Goal: Information Seeking & Learning: Compare options

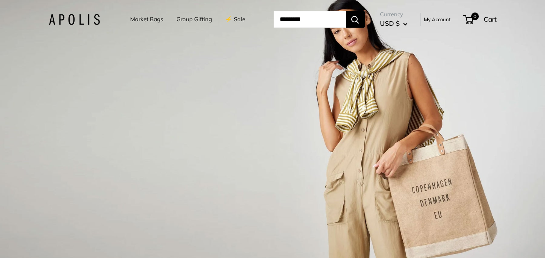
click at [136, 19] on link "Market Bags" at bounding box center [146, 19] width 33 height 11
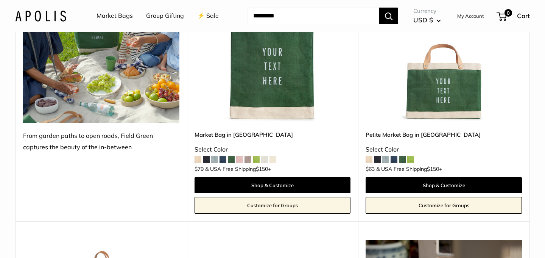
scroll to position [1770, 0]
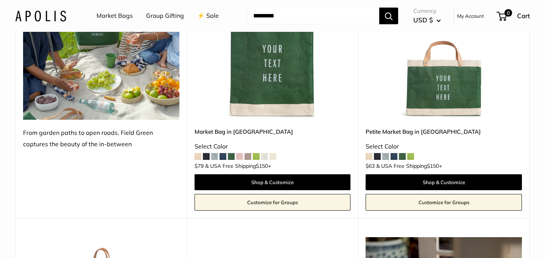
click at [215, 153] on span at bounding box center [214, 156] width 7 height 7
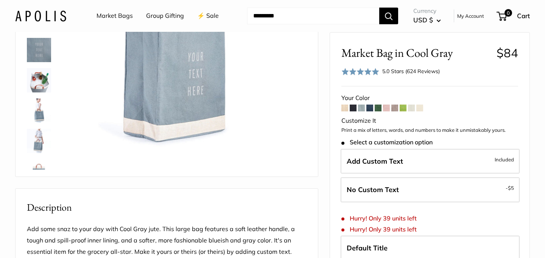
scroll to position [126, 0]
click at [389, 104] on span at bounding box center [386, 107] width 7 height 7
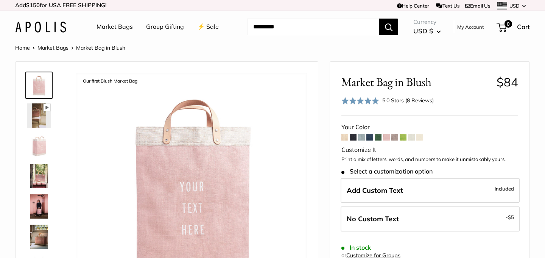
click at [404, 136] on span at bounding box center [403, 137] width 7 height 7
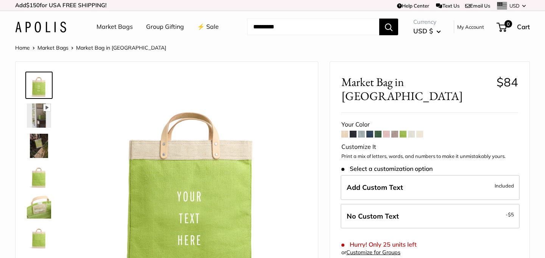
click at [41, 148] on img at bounding box center [39, 146] width 24 height 24
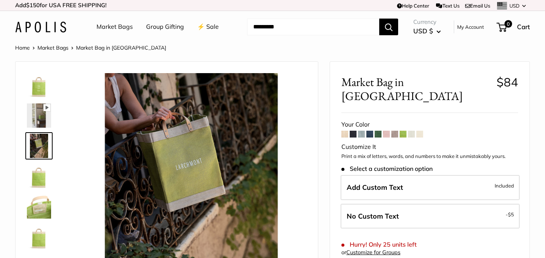
click at [360, 131] on span at bounding box center [361, 134] width 7 height 7
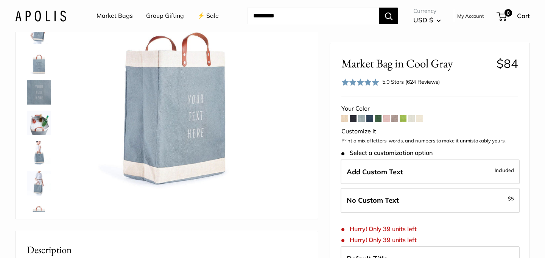
scroll to position [84, 0]
